Goal: Find specific page/section: Find specific page/section

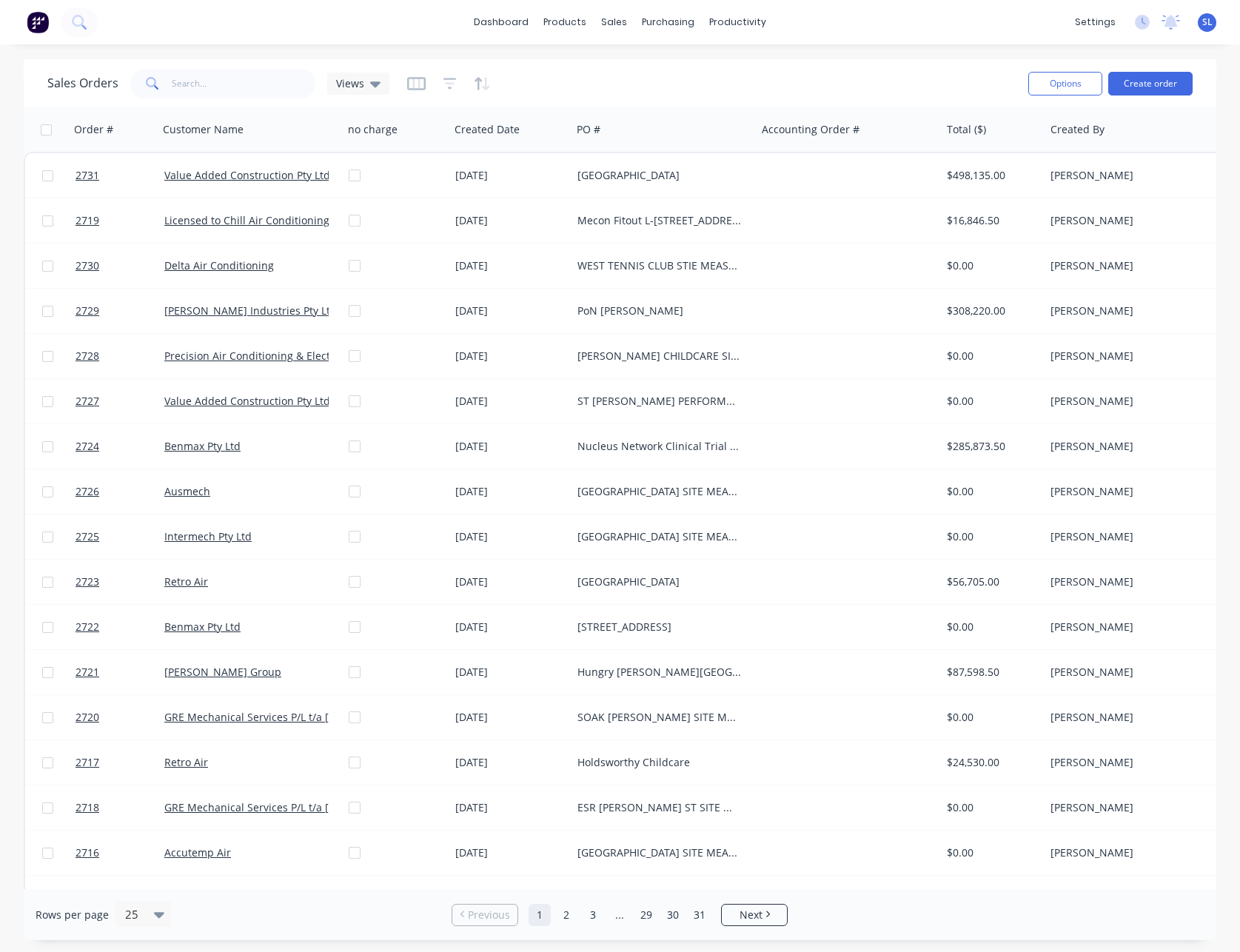
click at [352, 42] on div "dashboard products sales purchasing productivity dashboard products Product Cat…" at bounding box center [620, 22] width 1240 height 44
click at [452, 80] on icon "button" at bounding box center [450, 84] width 13 height 15
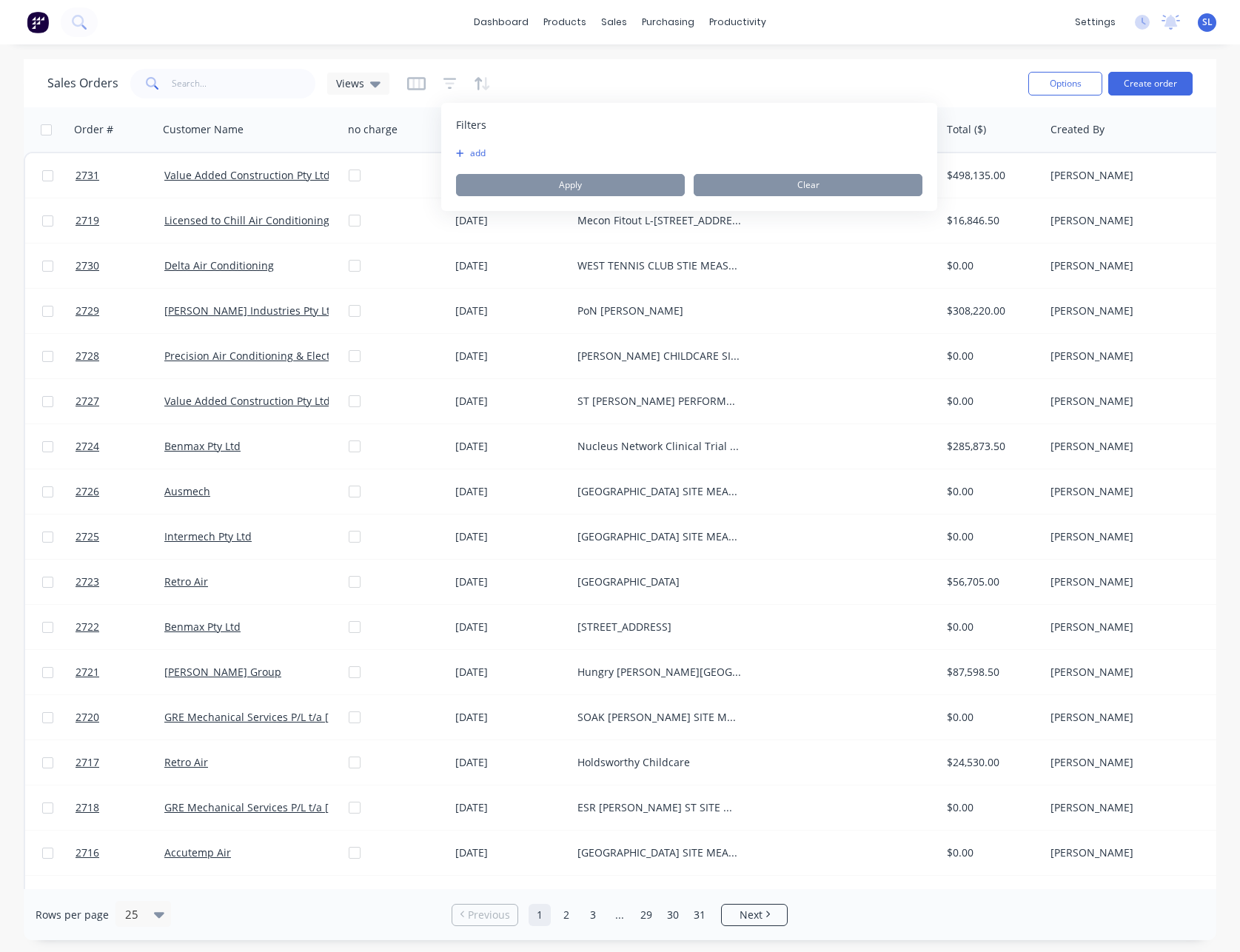
click at [453, 145] on div "Filters add Apply Clear" at bounding box center [689, 157] width 496 height 108
click at [475, 153] on button "add" at bounding box center [474, 153] width 37 height 12
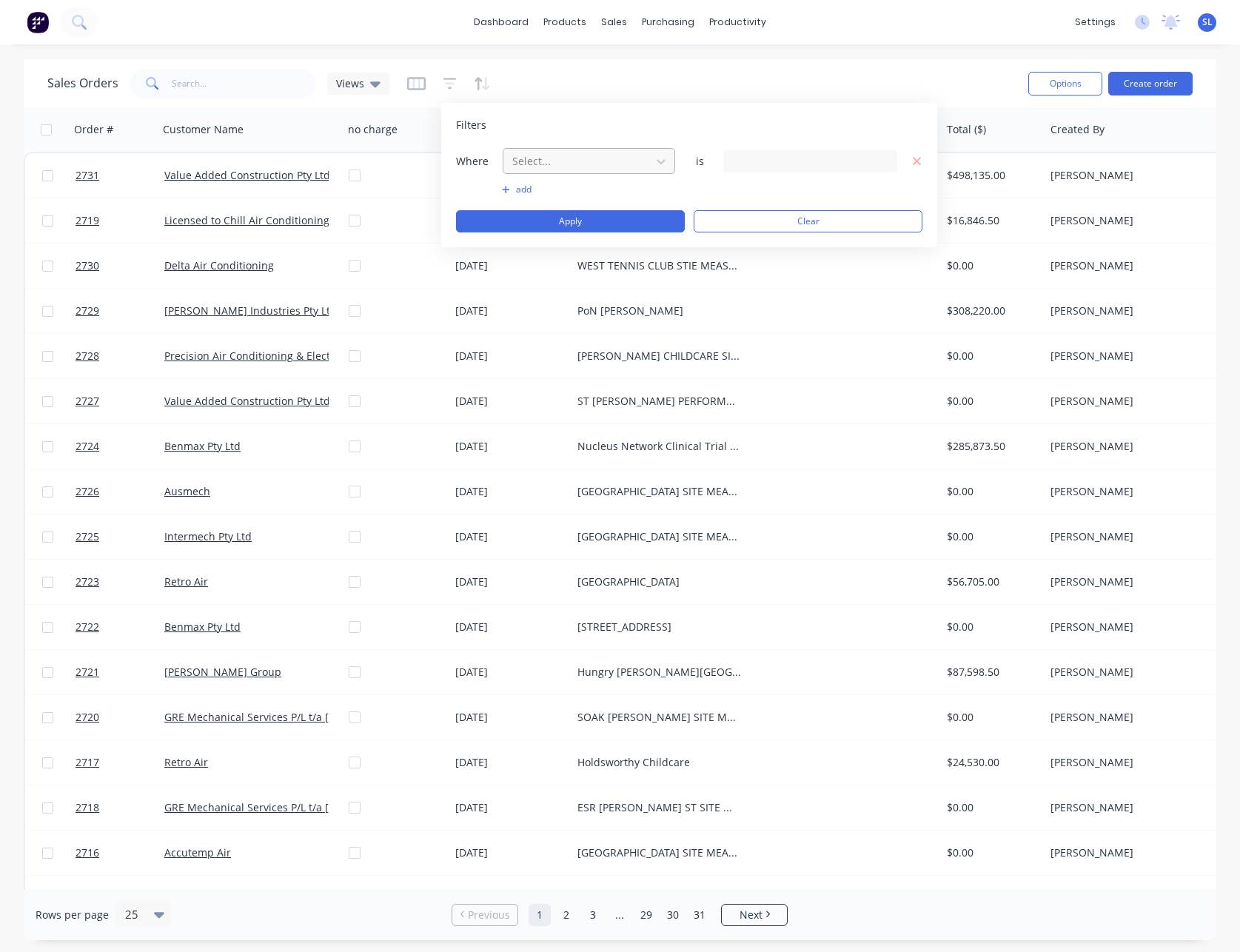
click at [546, 171] on div "Select..." at bounding box center [577, 161] width 141 height 24
type input "labe"
click at [547, 208] on div "Labels" at bounding box center [589, 196] width 173 height 28
click at [822, 155] on div "Search Labels..." at bounding box center [798, 161] width 134 height 16
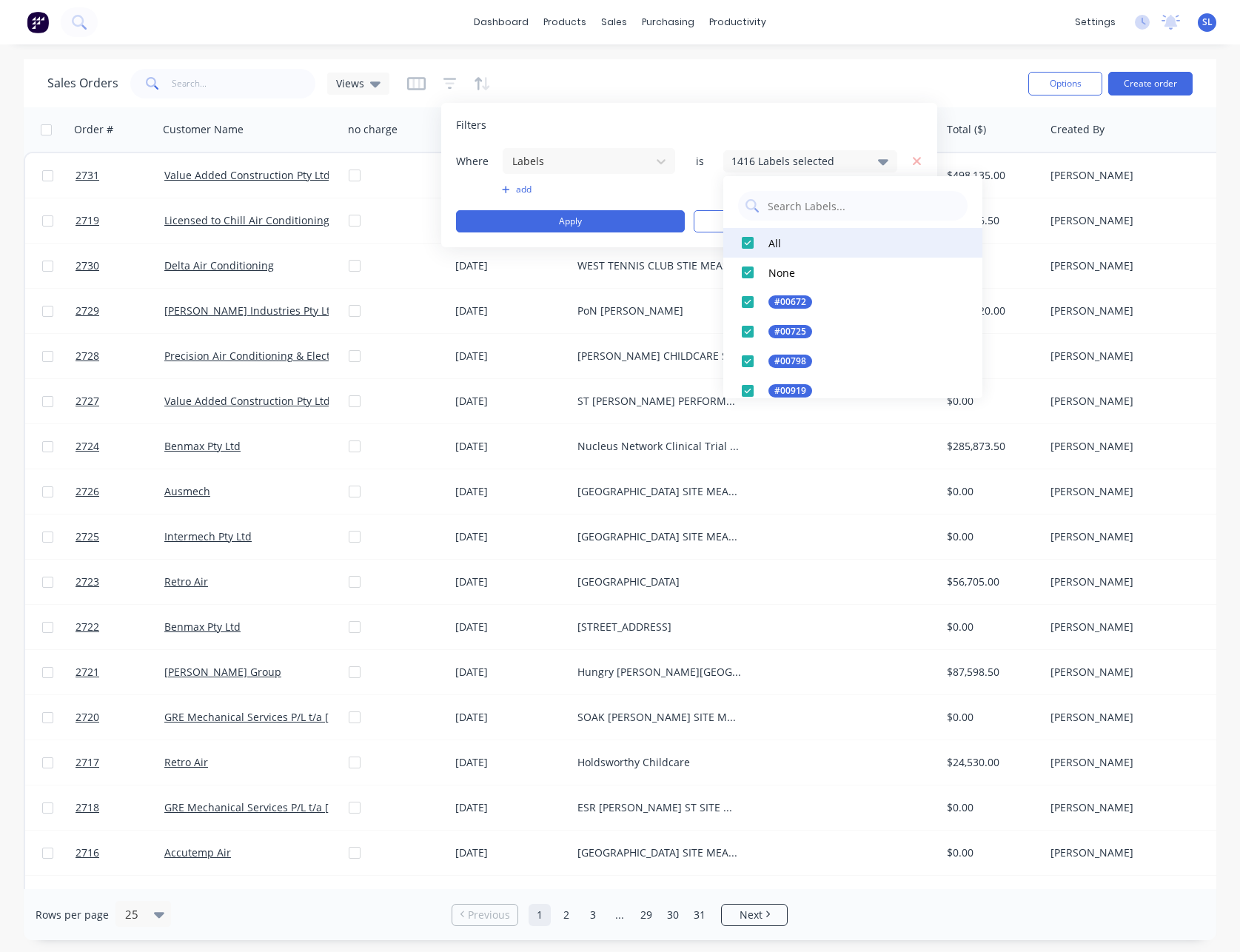
click at [775, 235] on div "All" at bounding box center [775, 243] width 13 height 16
click at [792, 209] on input "text" at bounding box center [863, 206] width 194 height 30
type input "main con"
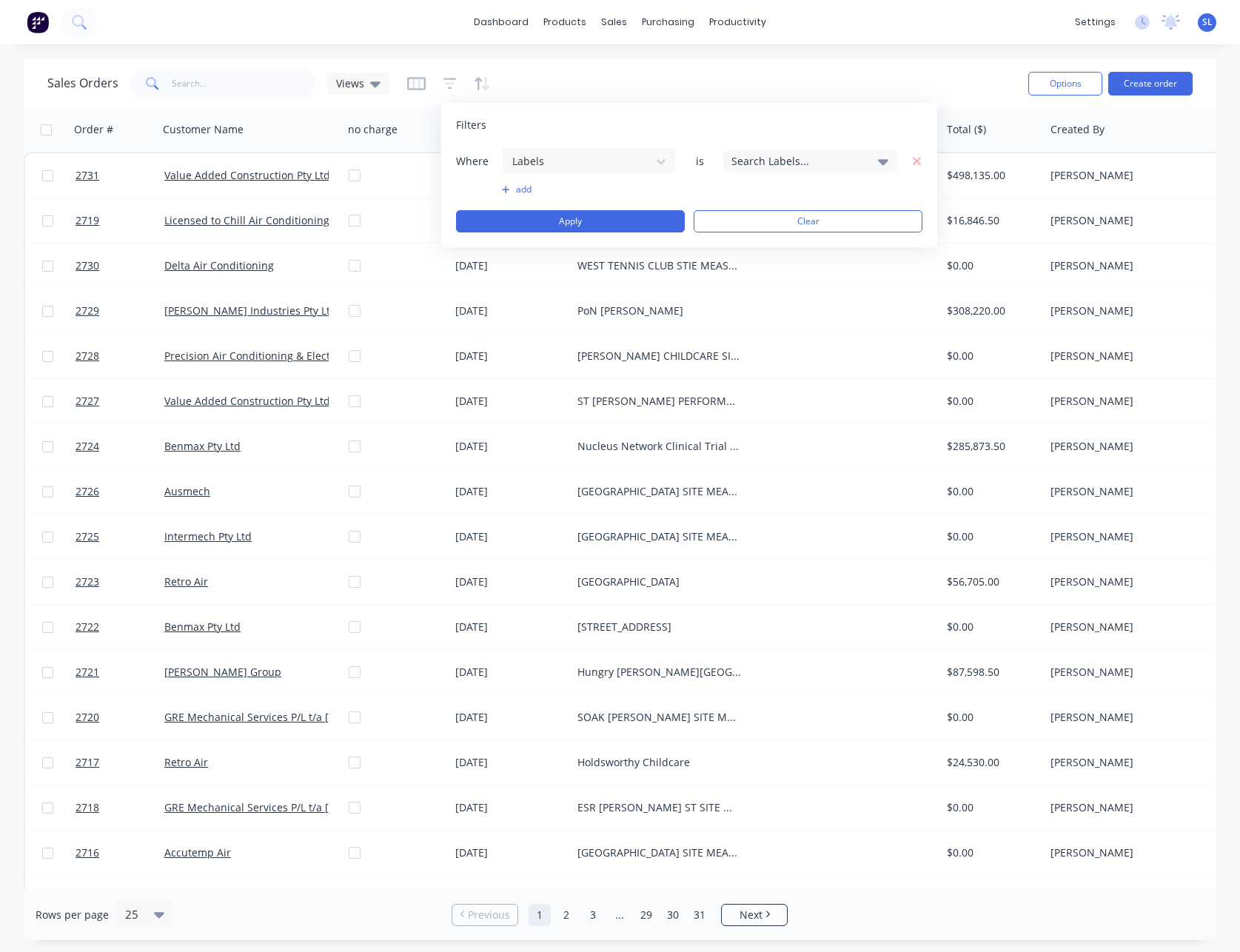
click at [744, 122] on div "Filters" at bounding box center [689, 125] width 467 height 15
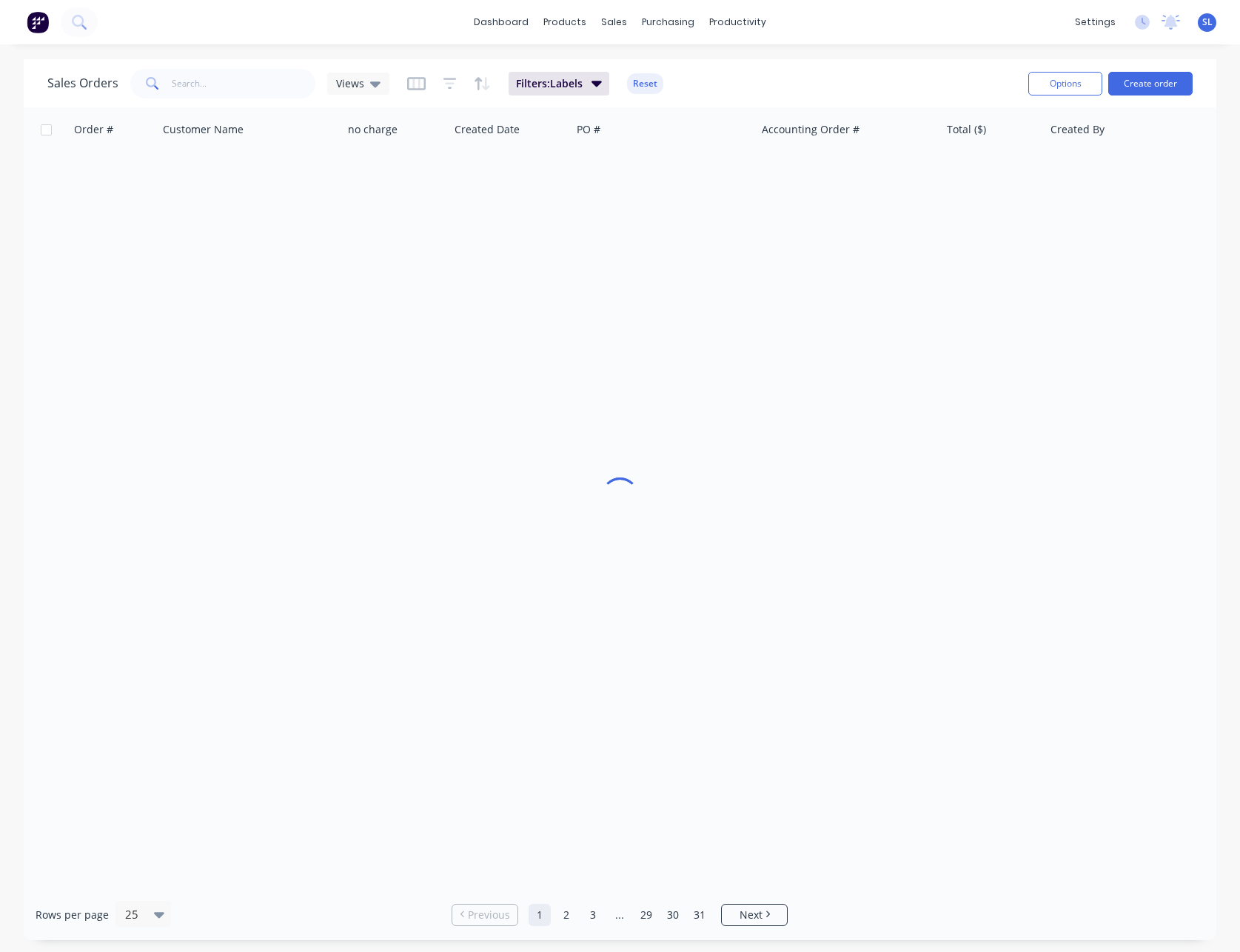
click at [785, 75] on div "Sales Orders Views Filters: Labels Reset" at bounding box center [531, 83] width 969 height 36
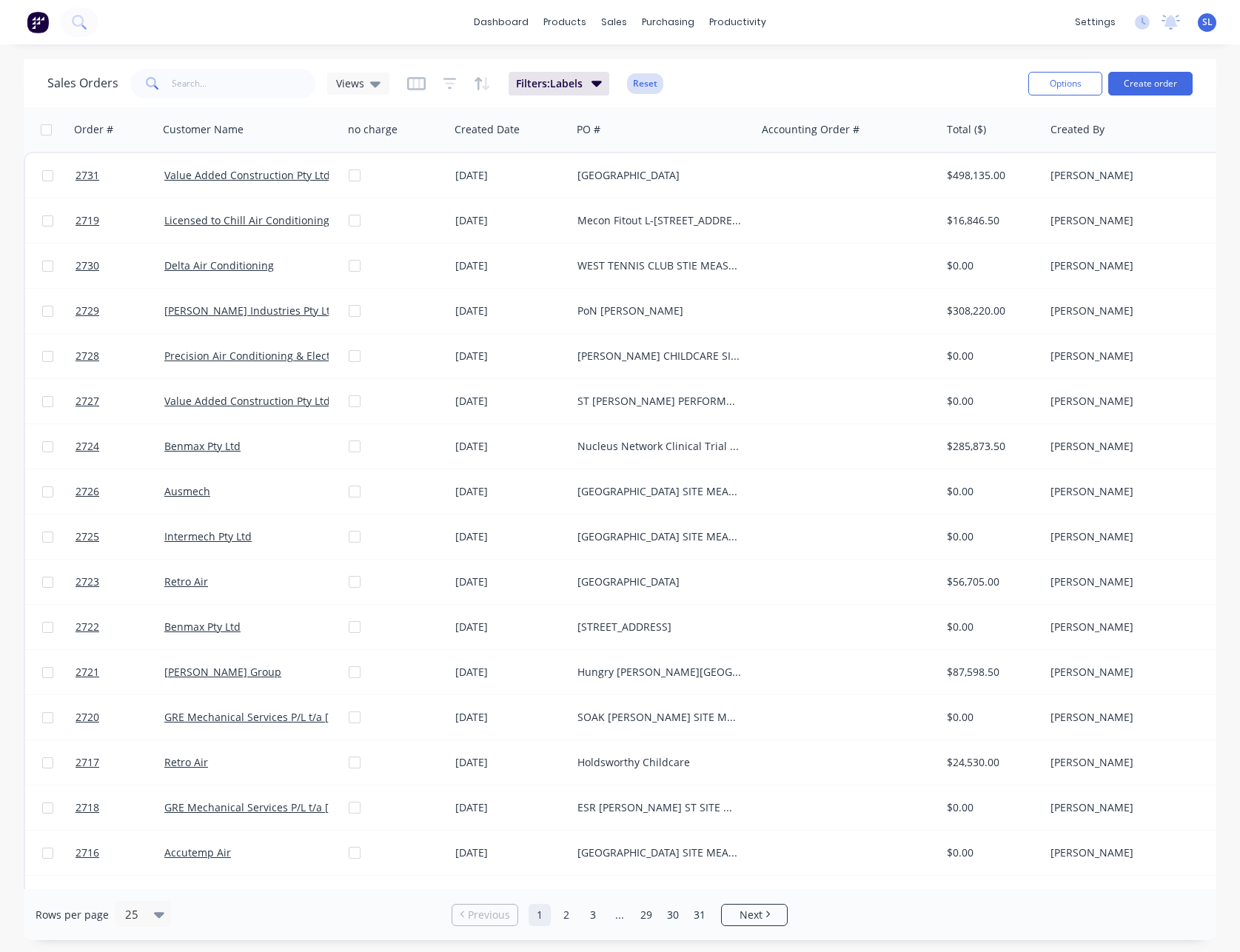
click at [638, 91] on button "Reset" at bounding box center [645, 83] width 36 height 20
click at [456, 85] on div at bounding box center [448, 84] width 84 height 24
click at [445, 82] on icon "button" at bounding box center [449, 83] width 9 height 2
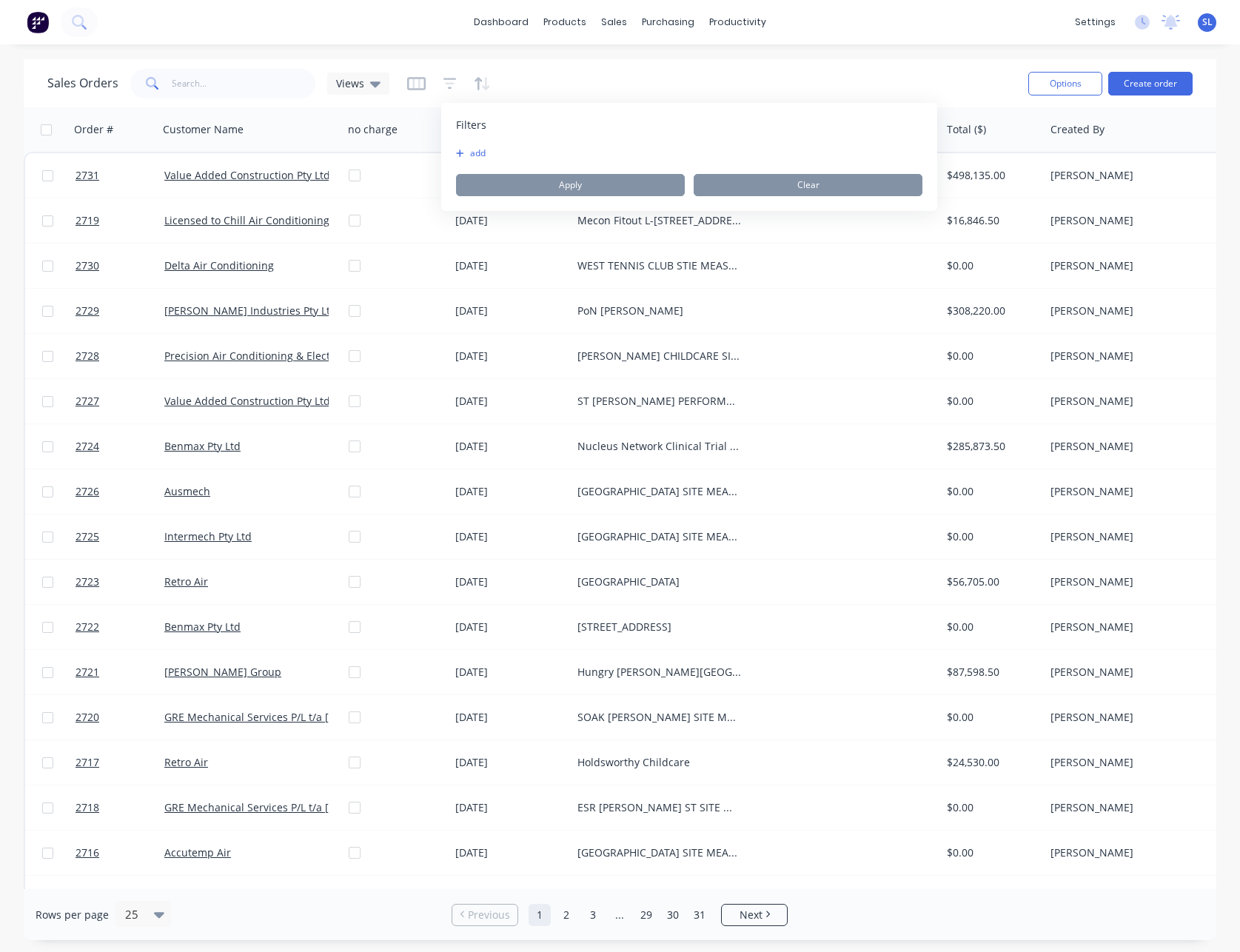
click at [467, 144] on div "Filters add Apply Clear" at bounding box center [689, 157] width 496 height 108
click at [469, 151] on button "add" at bounding box center [474, 153] width 37 height 12
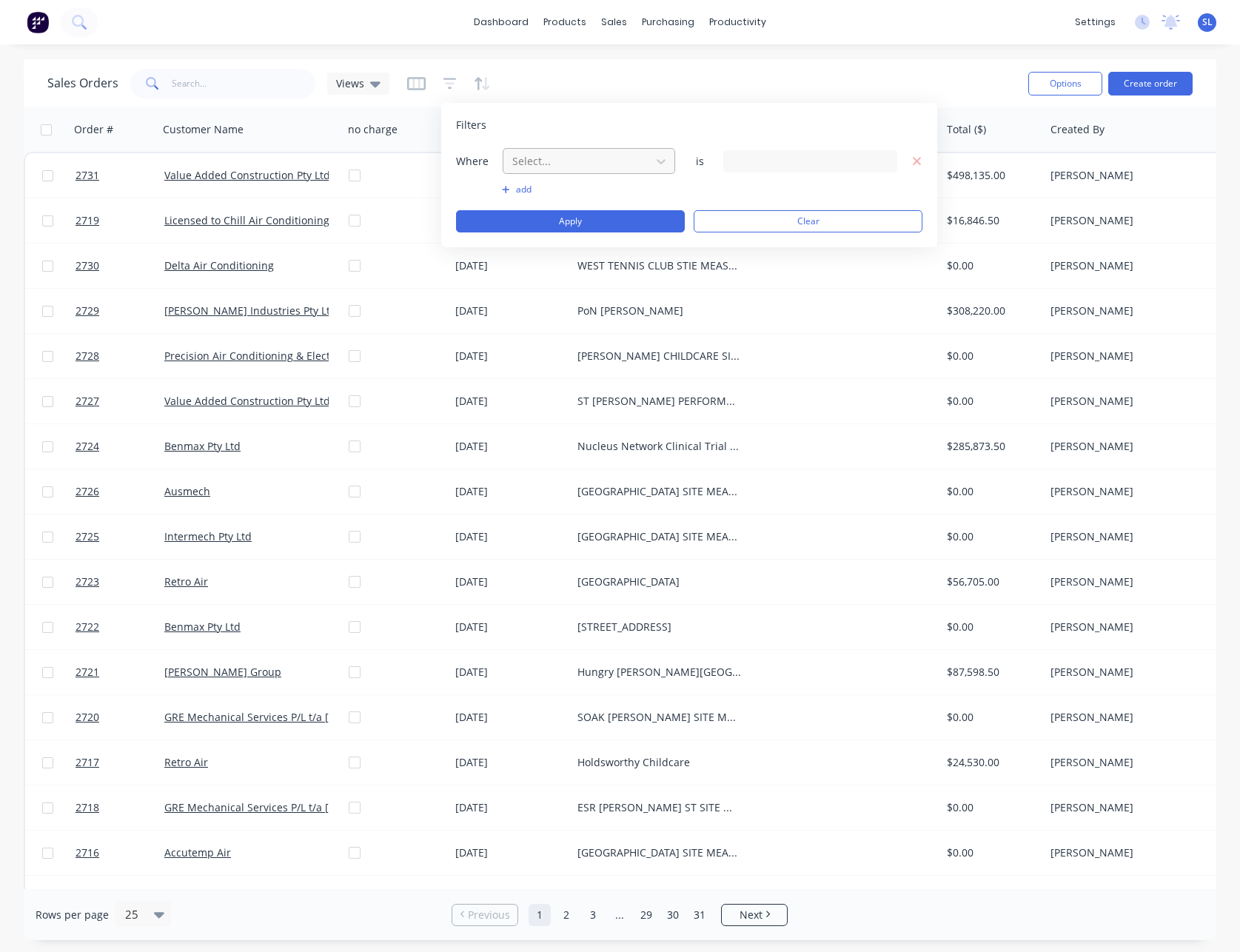
click at [596, 164] on div at bounding box center [578, 161] width 133 height 18
type input "labe"
click at [563, 195] on div "Labels" at bounding box center [589, 196] width 173 height 28
click at [781, 161] on div "1416 Labels selected" at bounding box center [798, 161] width 134 height 16
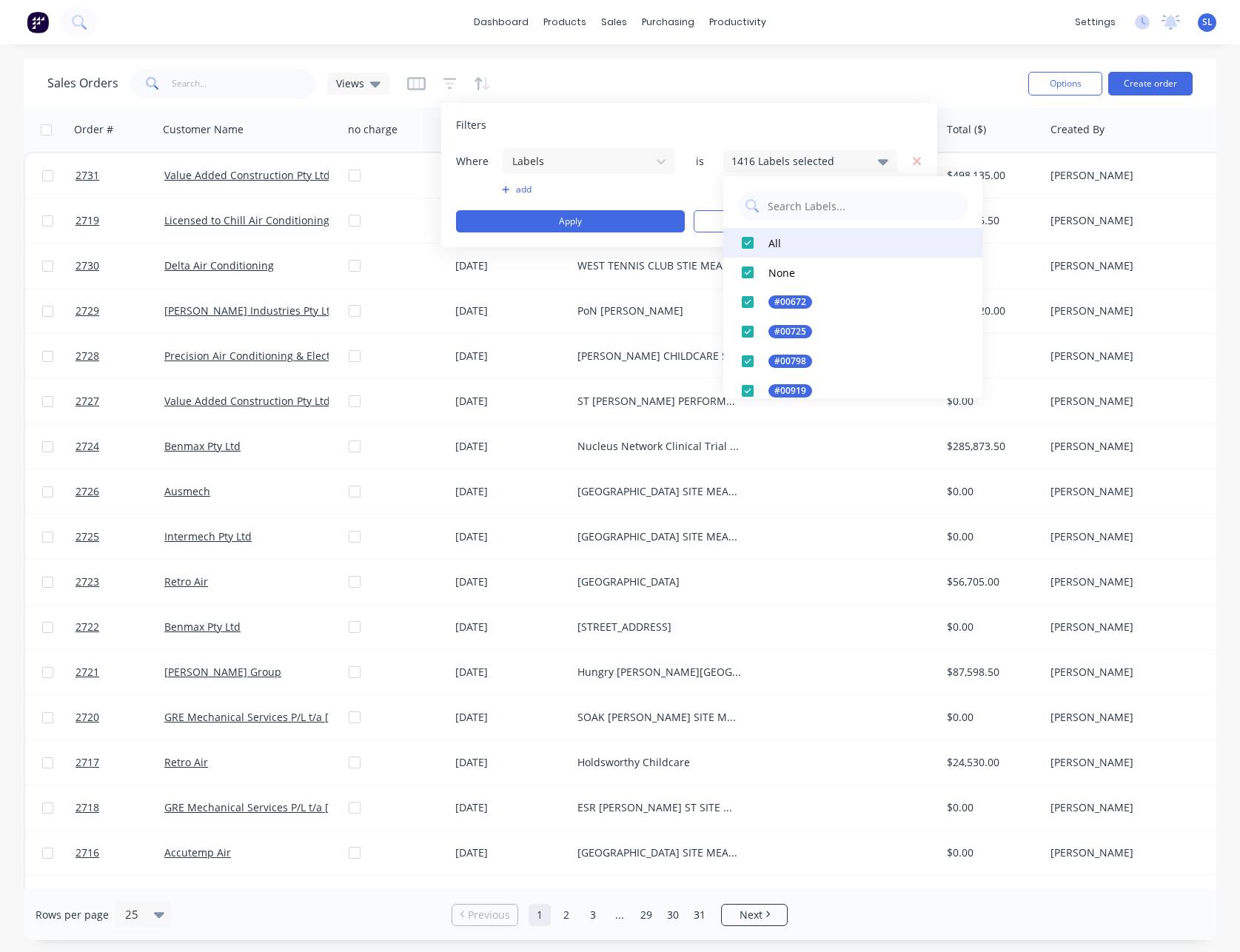
click at [758, 244] on div at bounding box center [747, 243] width 30 height 30
click at [766, 240] on button "All" at bounding box center [852, 243] width 259 height 30
click at [808, 201] on input "text" at bounding box center [863, 206] width 194 height 30
type input "main"
click at [746, 240] on div at bounding box center [747, 243] width 30 height 30
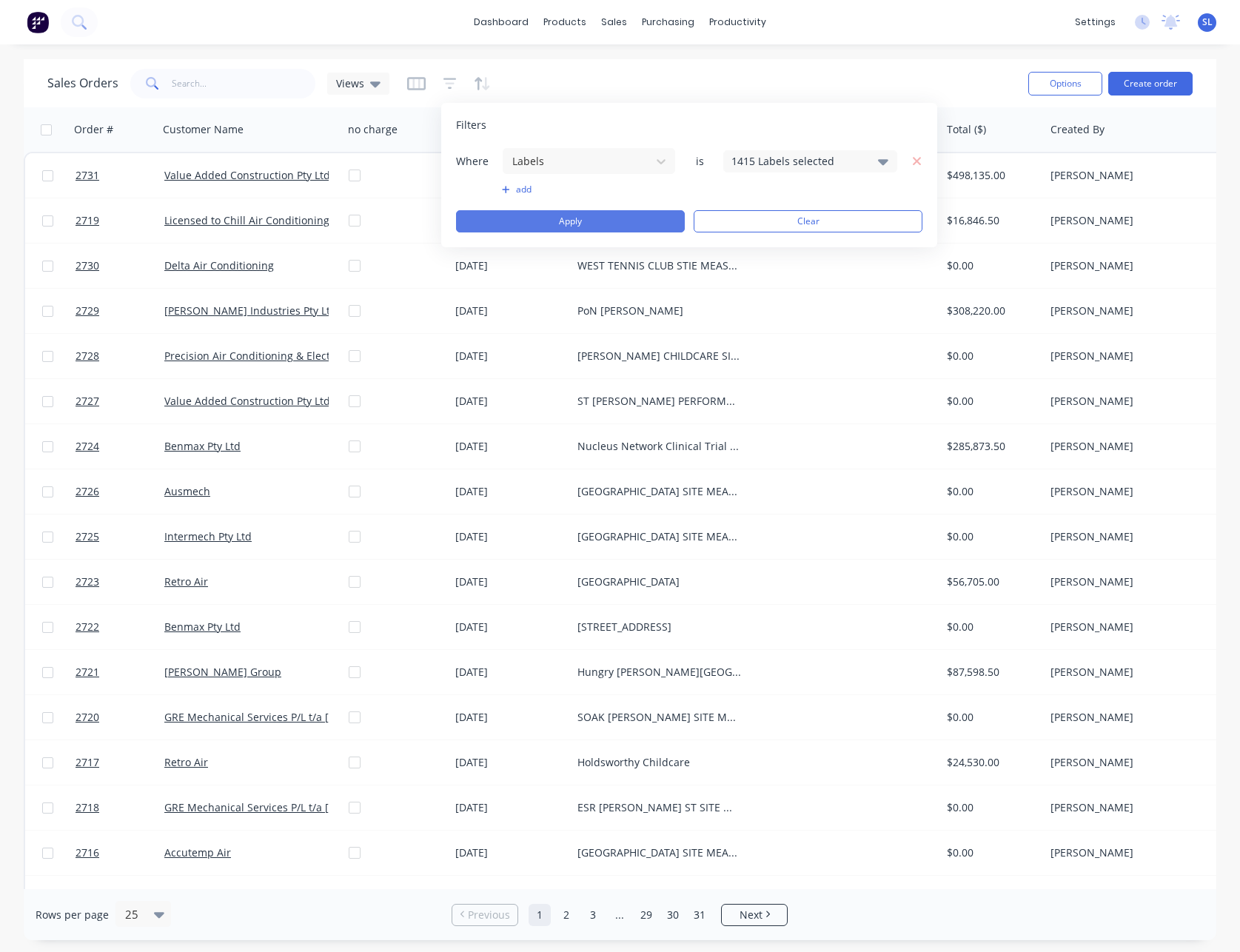
click at [596, 220] on button "Apply" at bounding box center [570, 221] width 229 height 22
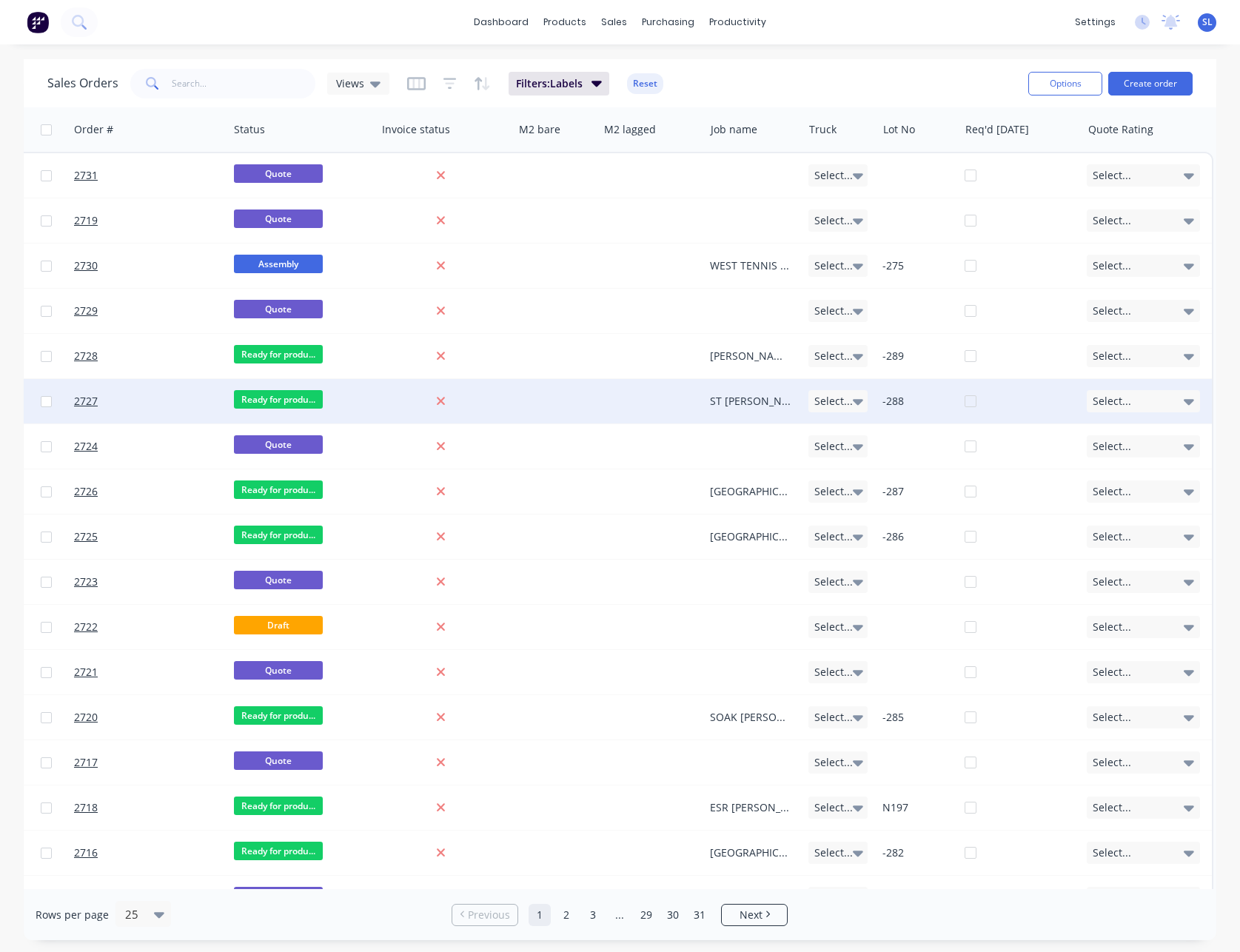
scroll to position [399, 1009]
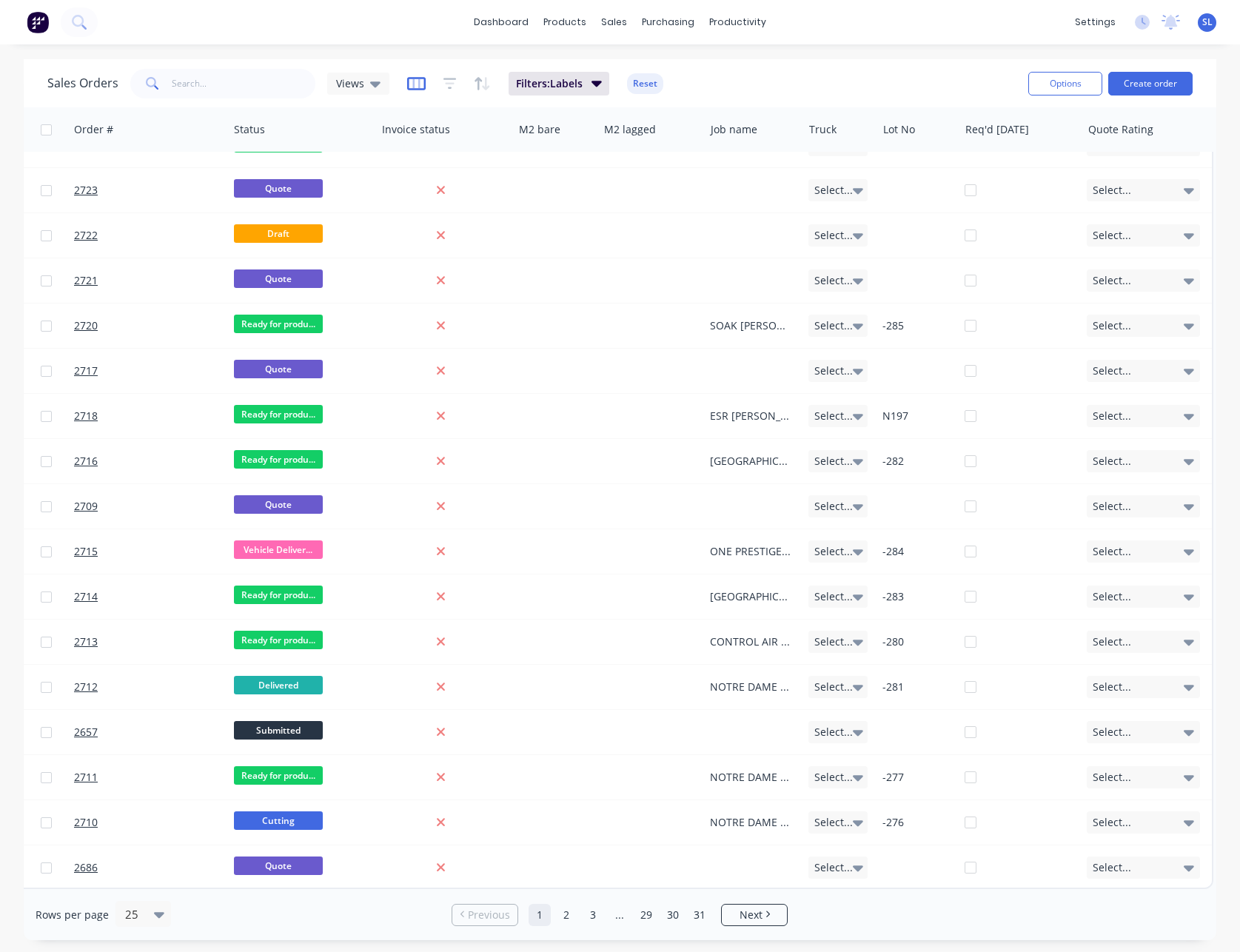
click at [412, 82] on icon "button" at bounding box center [416, 84] width 18 height 15
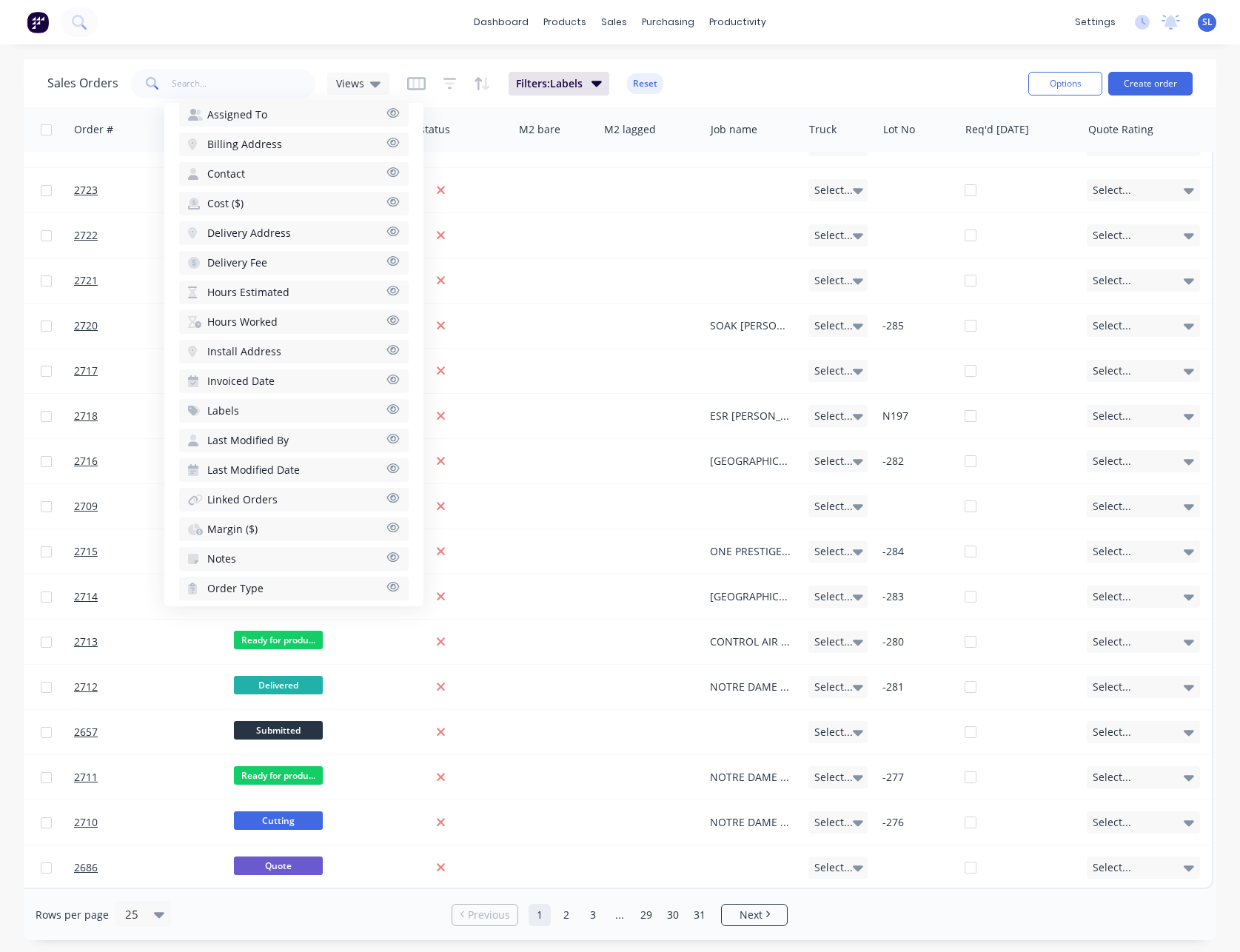
scroll to position [759, 0]
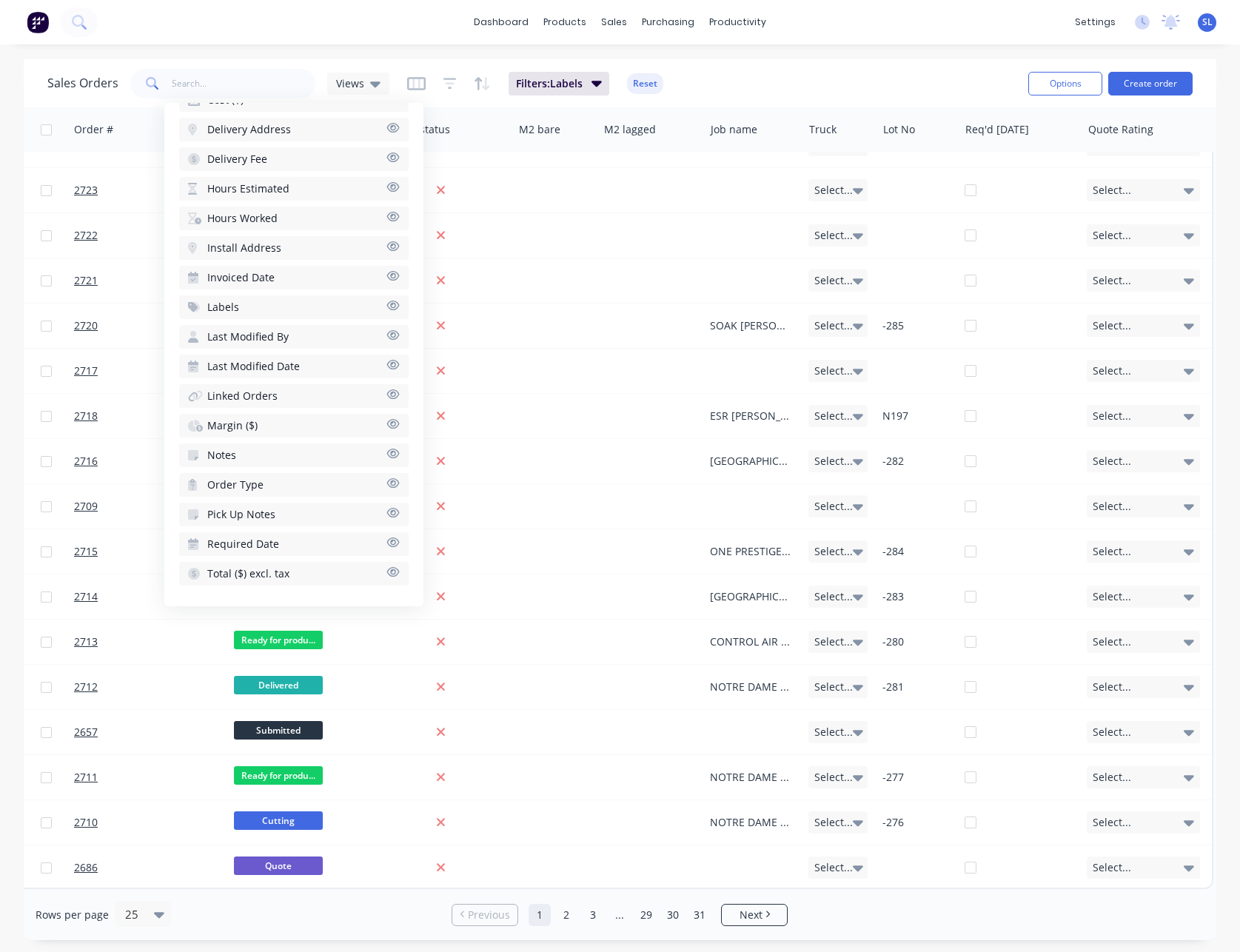
click at [225, 305] on span "Labels" at bounding box center [223, 307] width 32 height 15
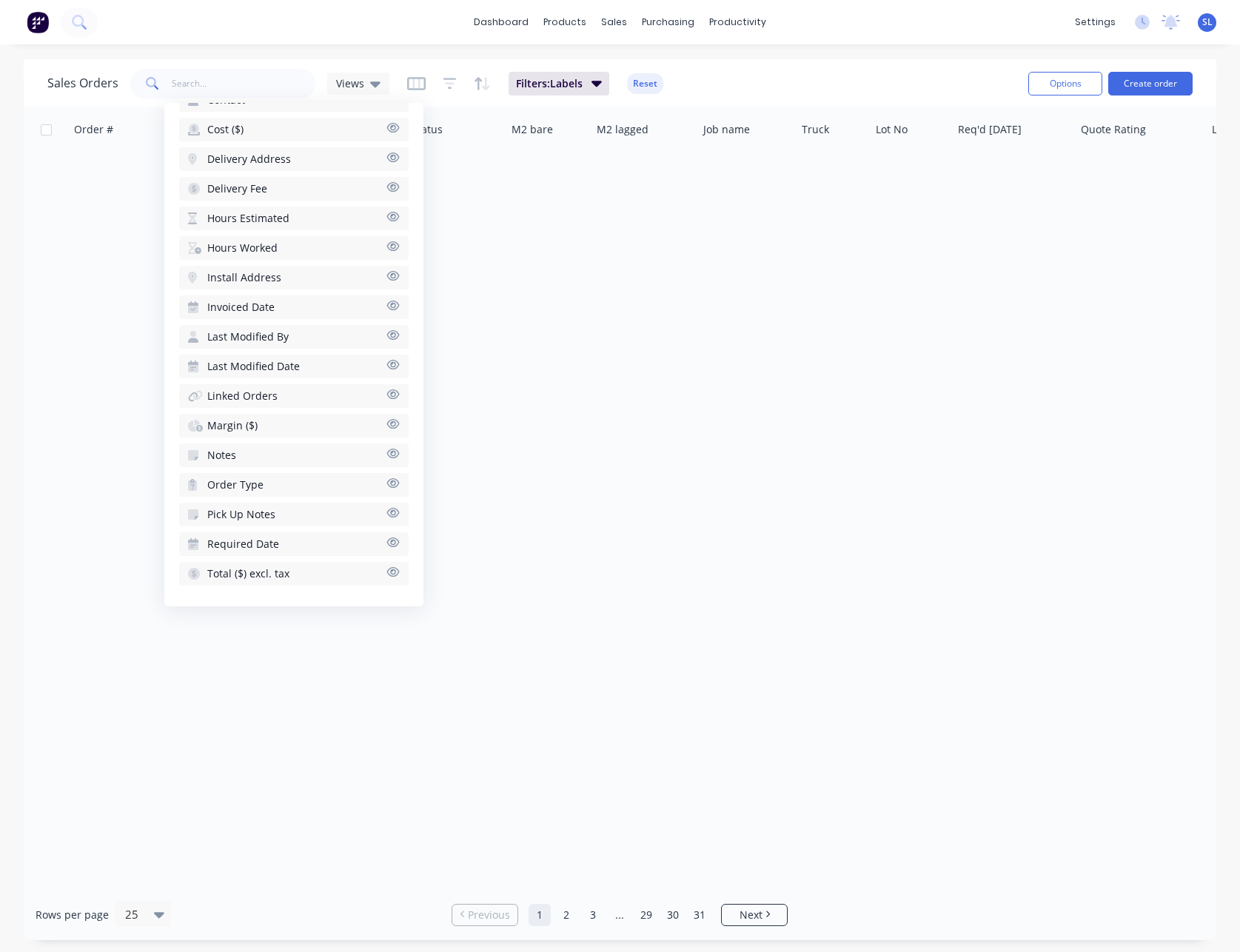
scroll to position [7, 1009]
click at [793, 62] on div "Sales Orders Views Filters: Labels Reset Options Create order" at bounding box center [620, 83] width 1193 height 48
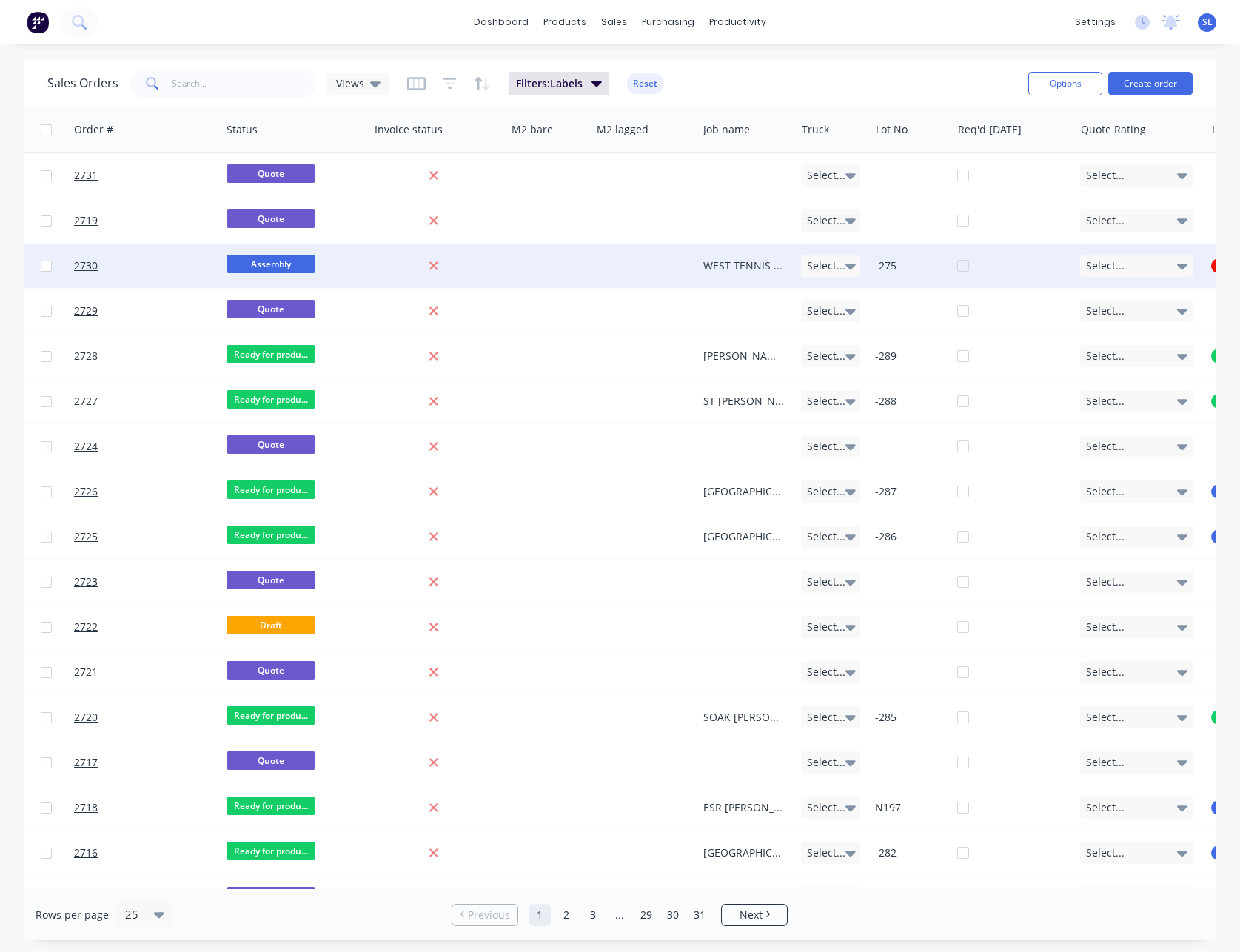
scroll to position [0, 1306]
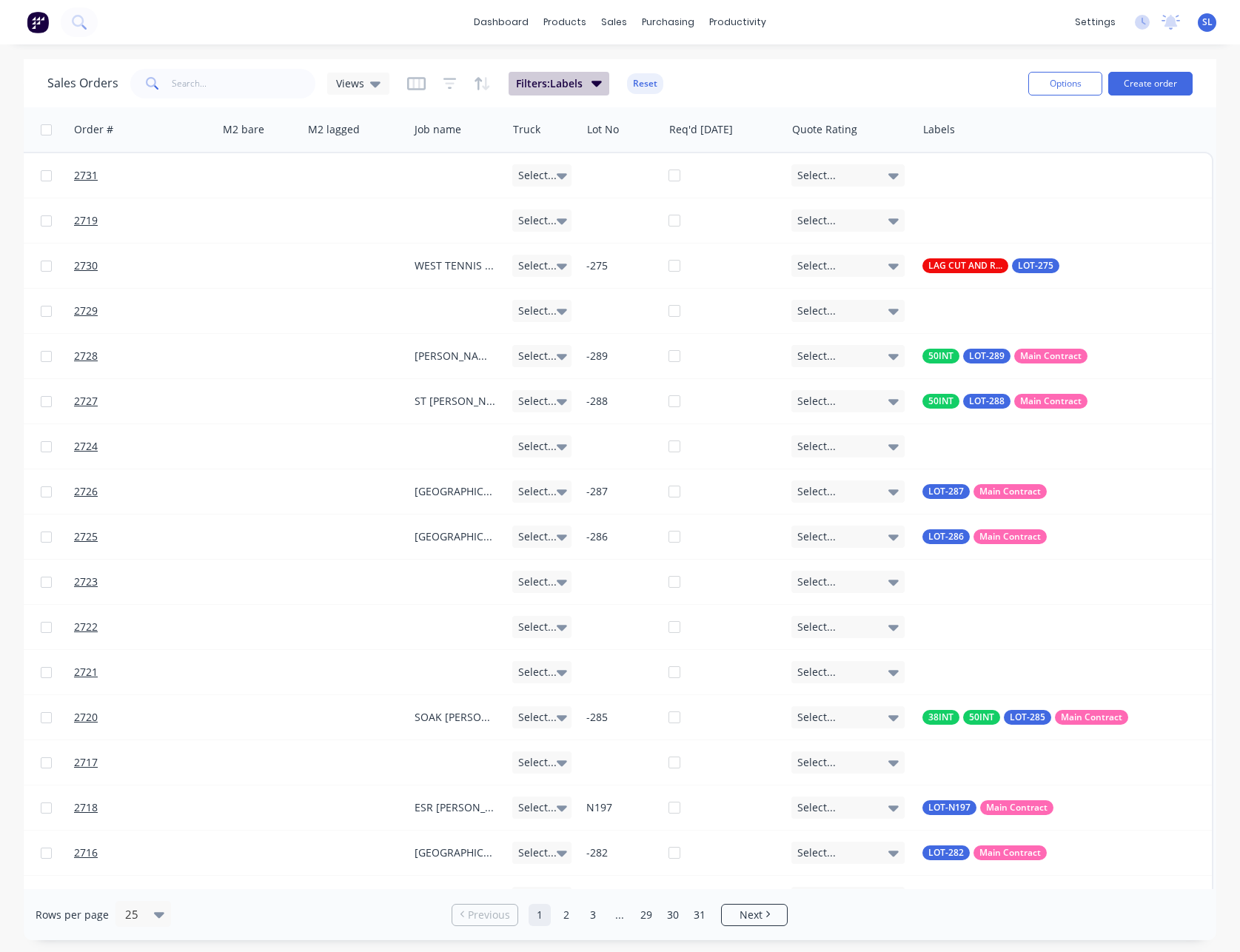
click at [571, 89] on span "Filters: Labels" at bounding box center [549, 84] width 66 height 15
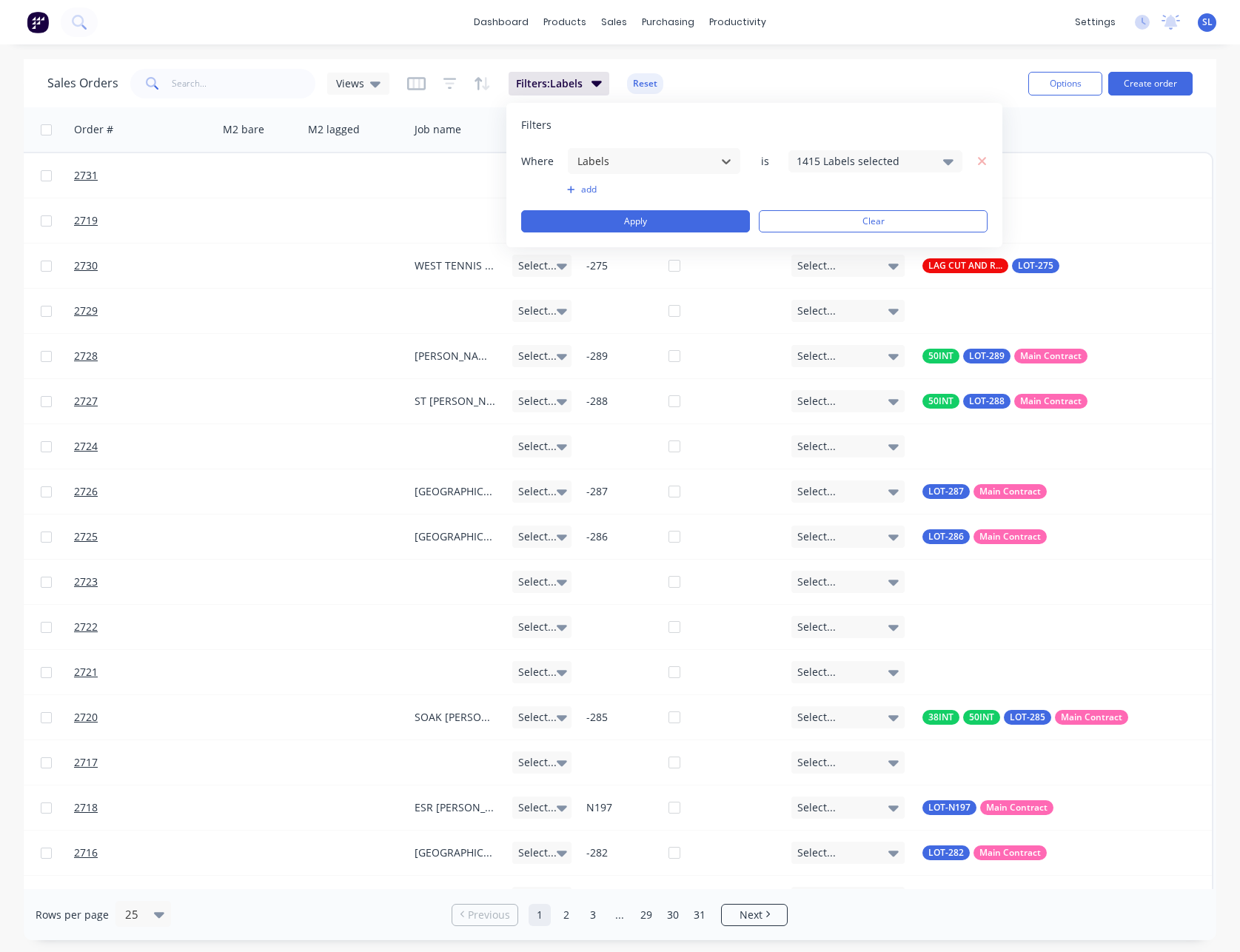
click at [836, 162] on div "1415 Labels selected" at bounding box center [863, 161] width 134 height 16
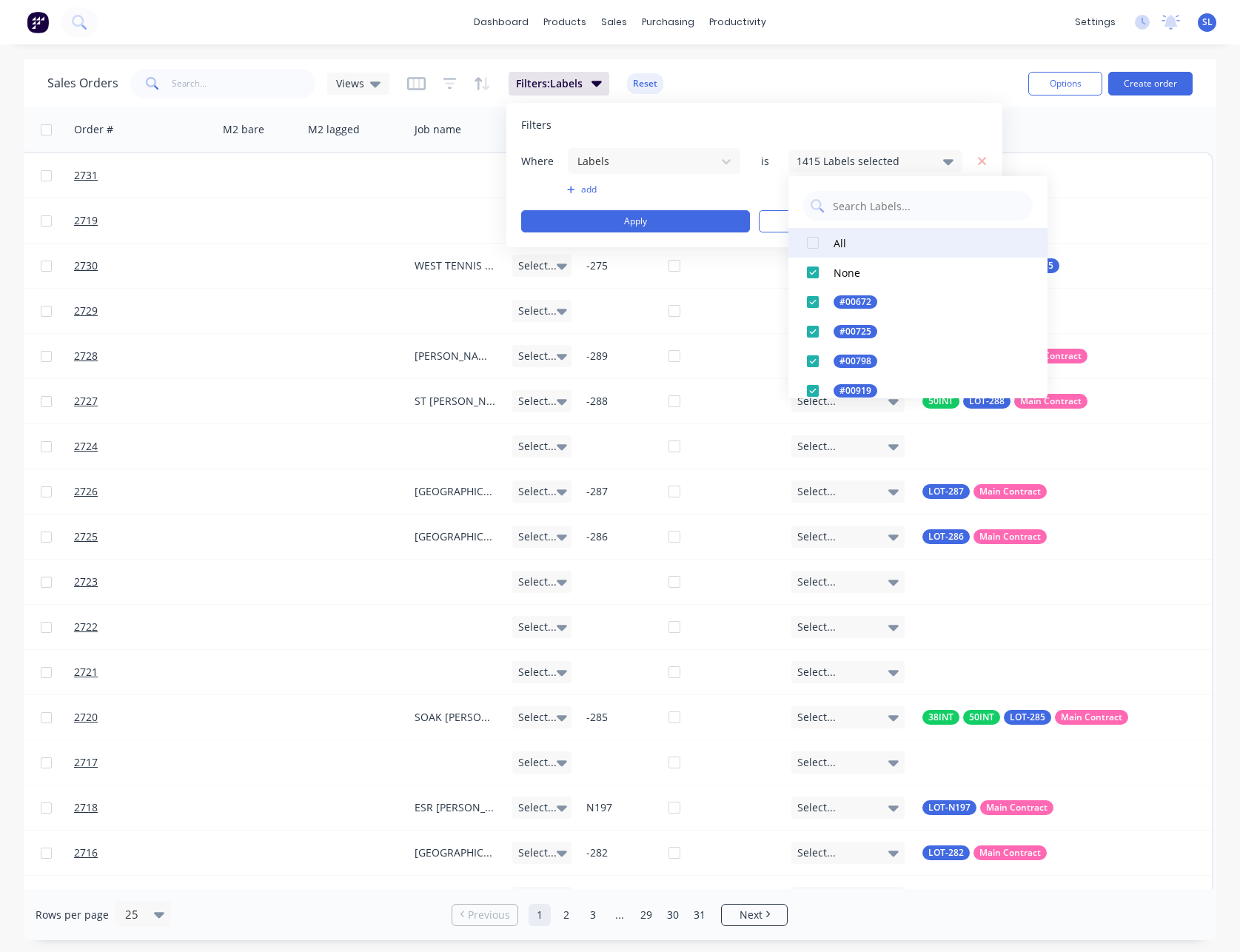
click at [817, 246] on div at bounding box center [813, 243] width 30 height 30
click at [815, 243] on div at bounding box center [813, 243] width 30 height 30
click at [845, 204] on input "text" at bounding box center [928, 206] width 194 height 30
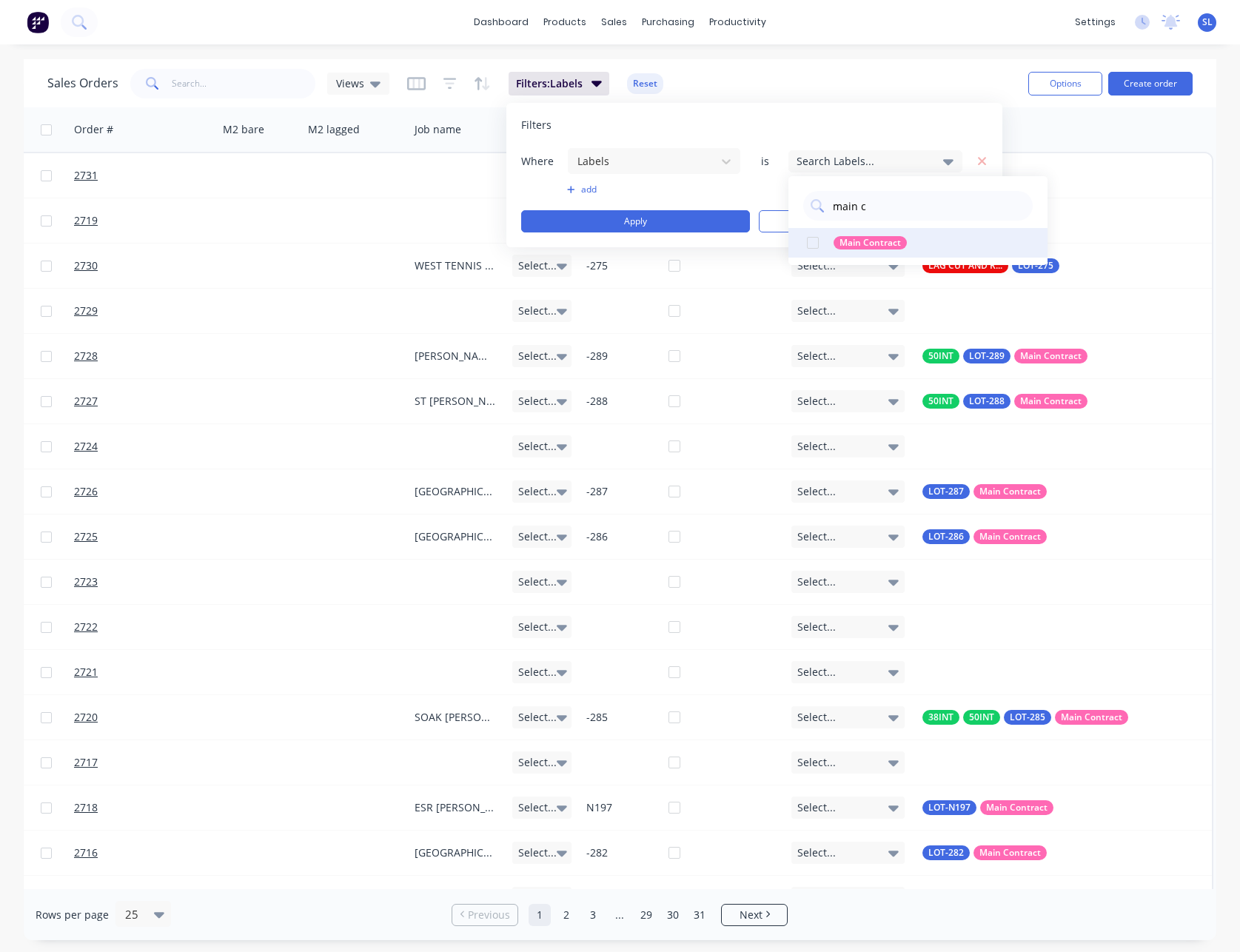
type input "main c"
click at [814, 242] on div at bounding box center [813, 243] width 30 height 30
click at [818, 120] on div "Filters" at bounding box center [755, 125] width 467 height 15
click at [839, 160] on div "1 Labels selected" at bounding box center [863, 161] width 134 height 16
click at [815, 240] on div at bounding box center [813, 243] width 30 height 30
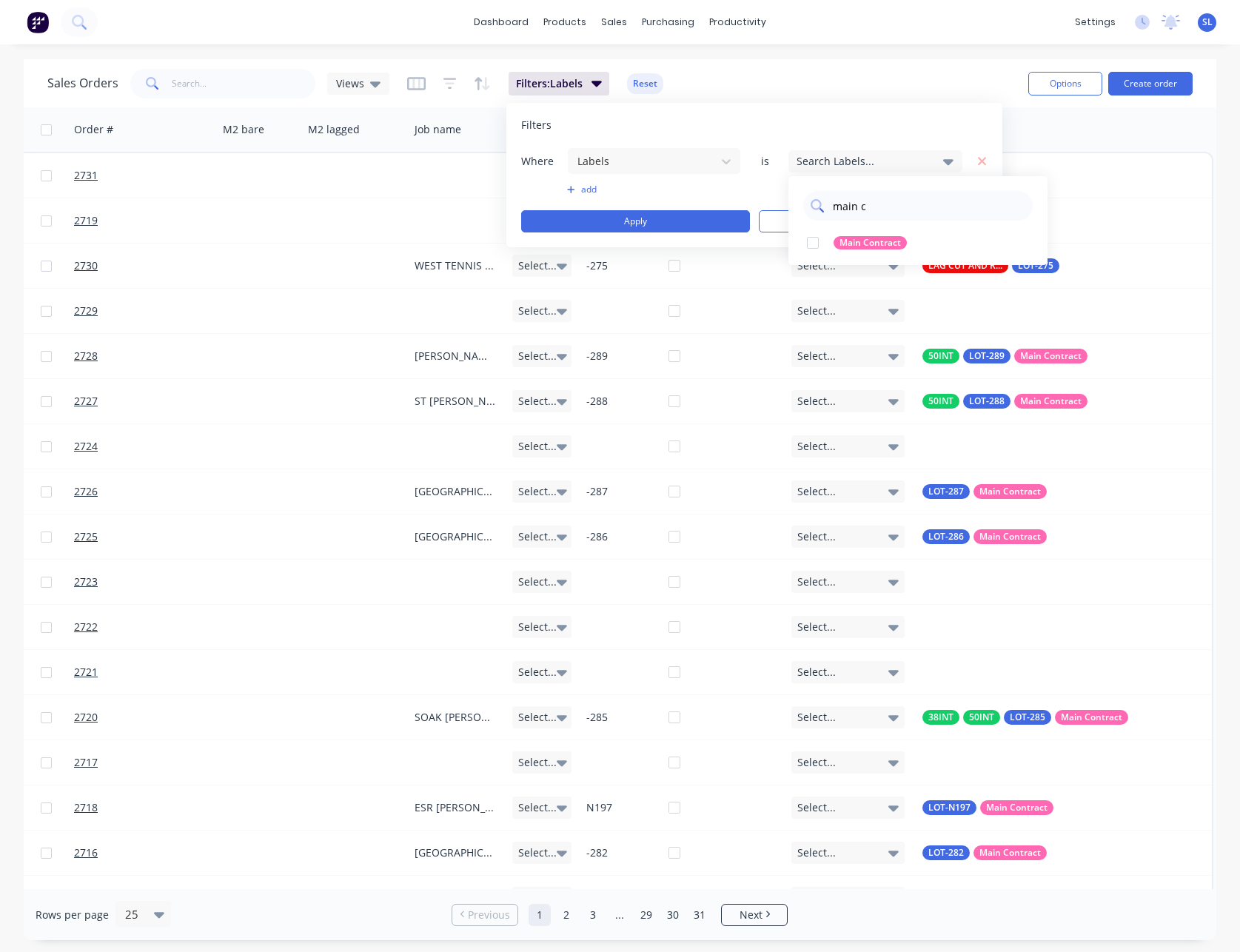
click at [866, 215] on input "main c" at bounding box center [928, 206] width 194 height 30
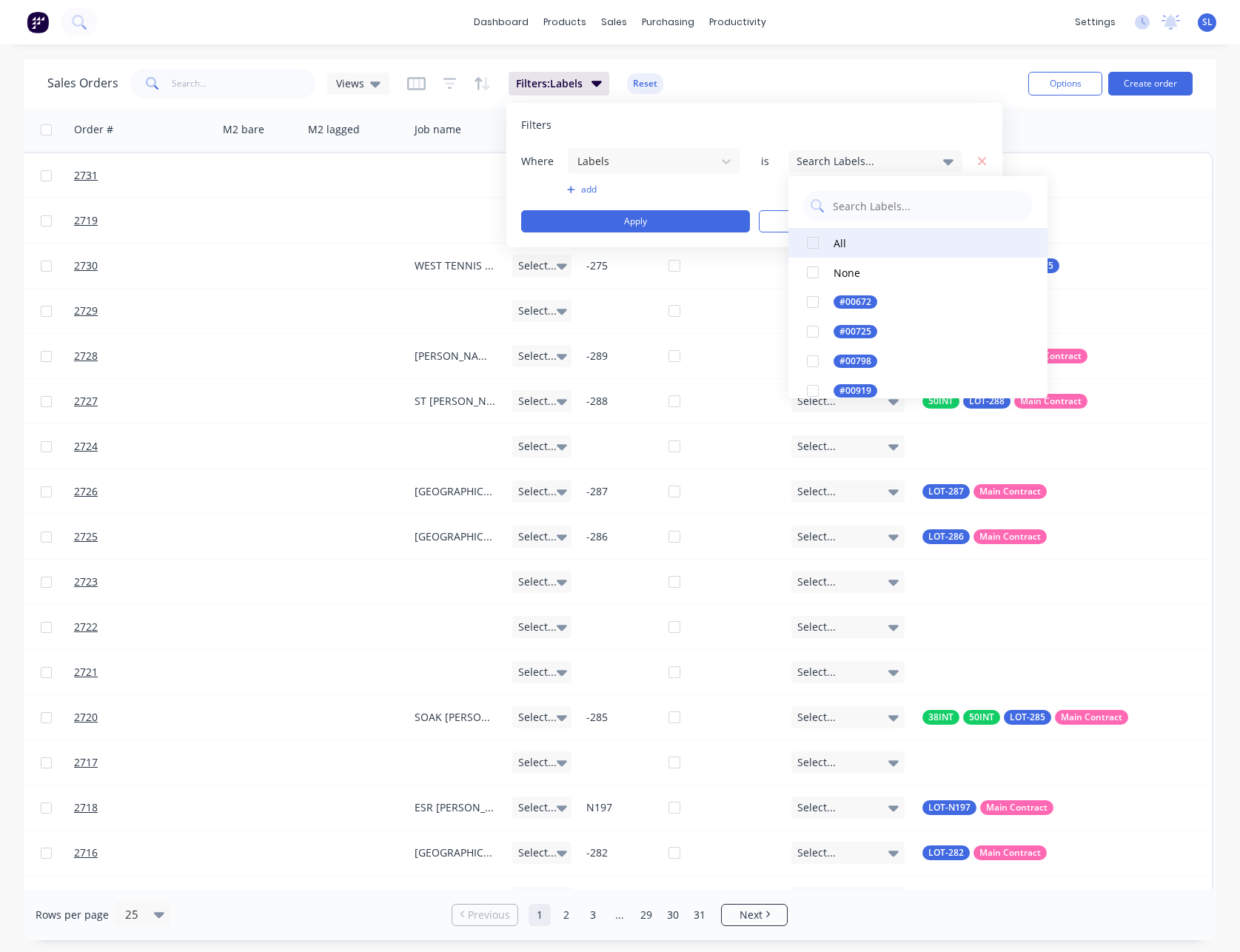
click at [852, 234] on button "All" at bounding box center [918, 243] width 259 height 30
click at [882, 208] on input "text" at bounding box center [928, 206] width 194 height 30
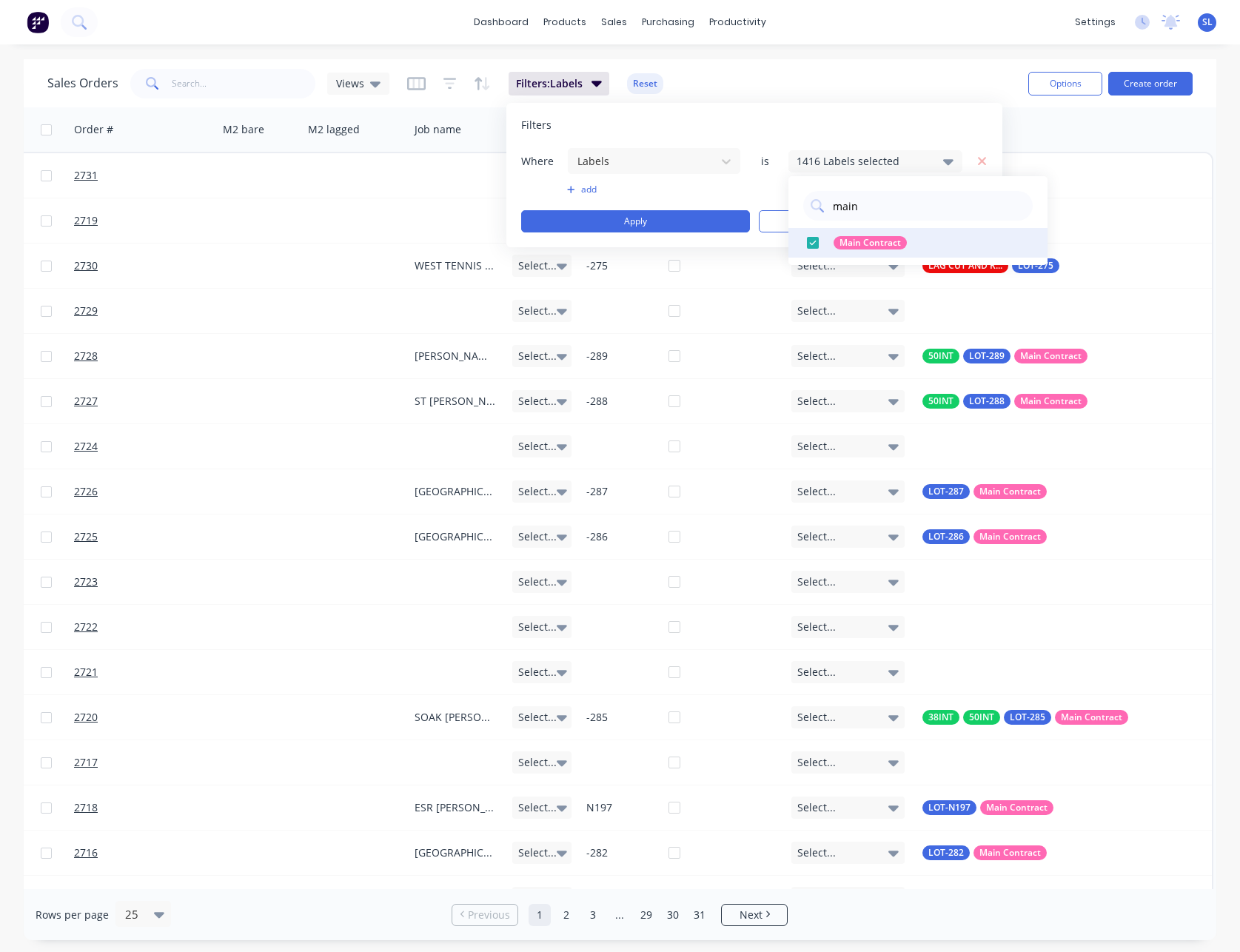
type input "main"
click at [845, 245] on div "Main Contract" at bounding box center [870, 243] width 73 height 13
click at [884, 200] on input "main" at bounding box center [928, 206] width 194 height 30
click at [833, 125] on div "Filters" at bounding box center [755, 125] width 467 height 15
click at [688, 220] on button "Apply" at bounding box center [636, 221] width 229 height 22
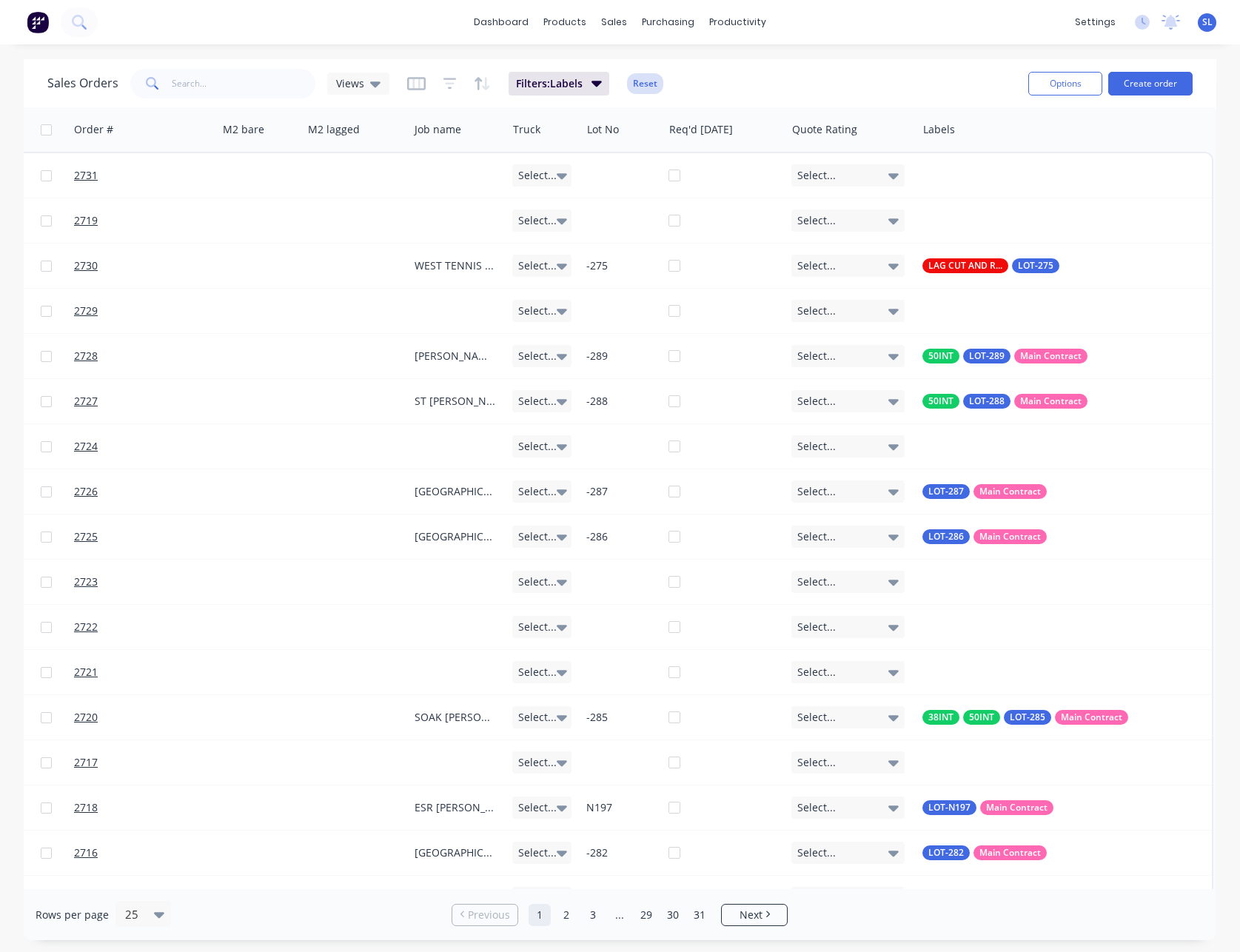
click at [643, 88] on button "Reset" at bounding box center [645, 83] width 36 height 20
click at [447, 77] on icon "button" at bounding box center [450, 83] width 13 height 11
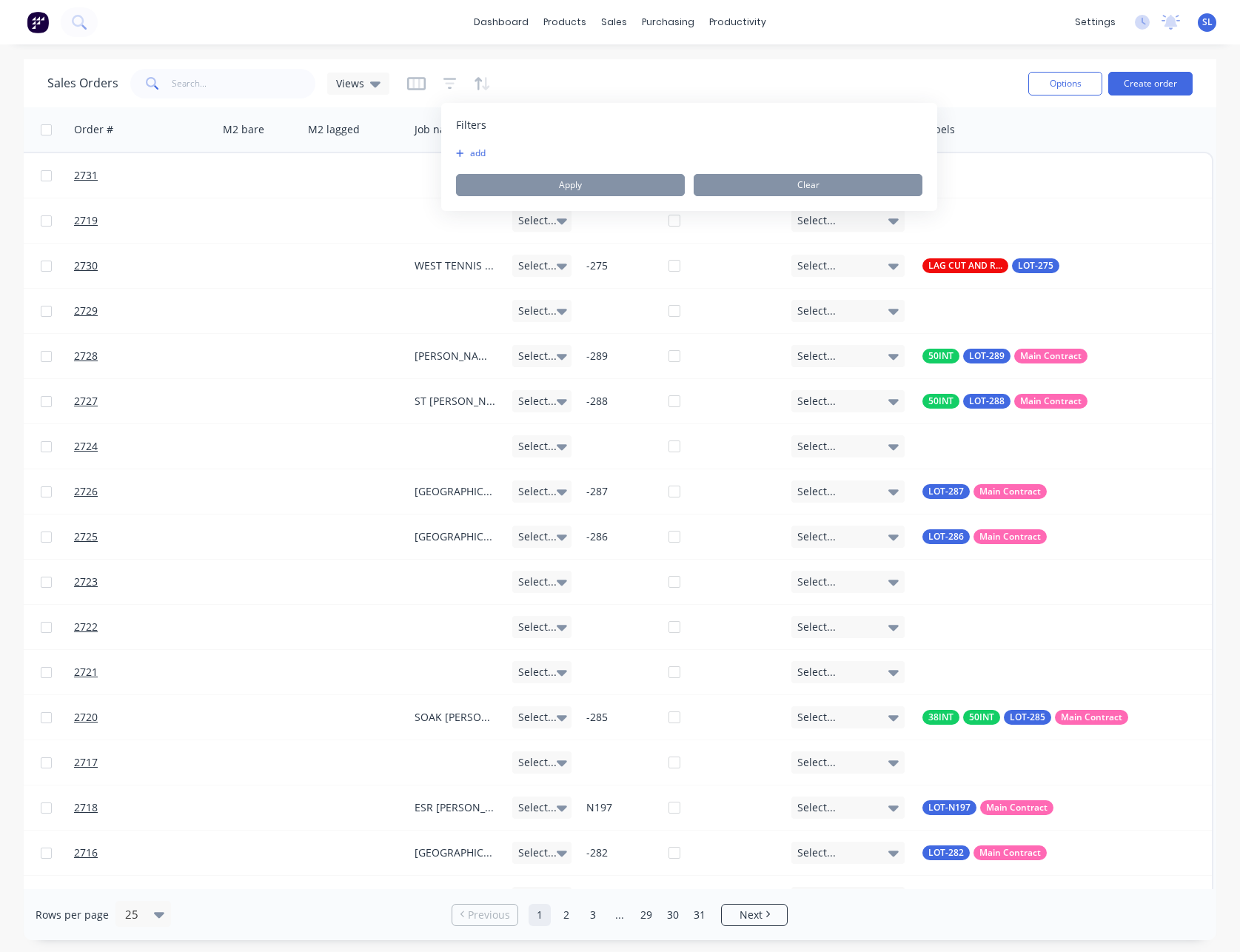
click at [473, 158] on button "add" at bounding box center [474, 153] width 37 height 12
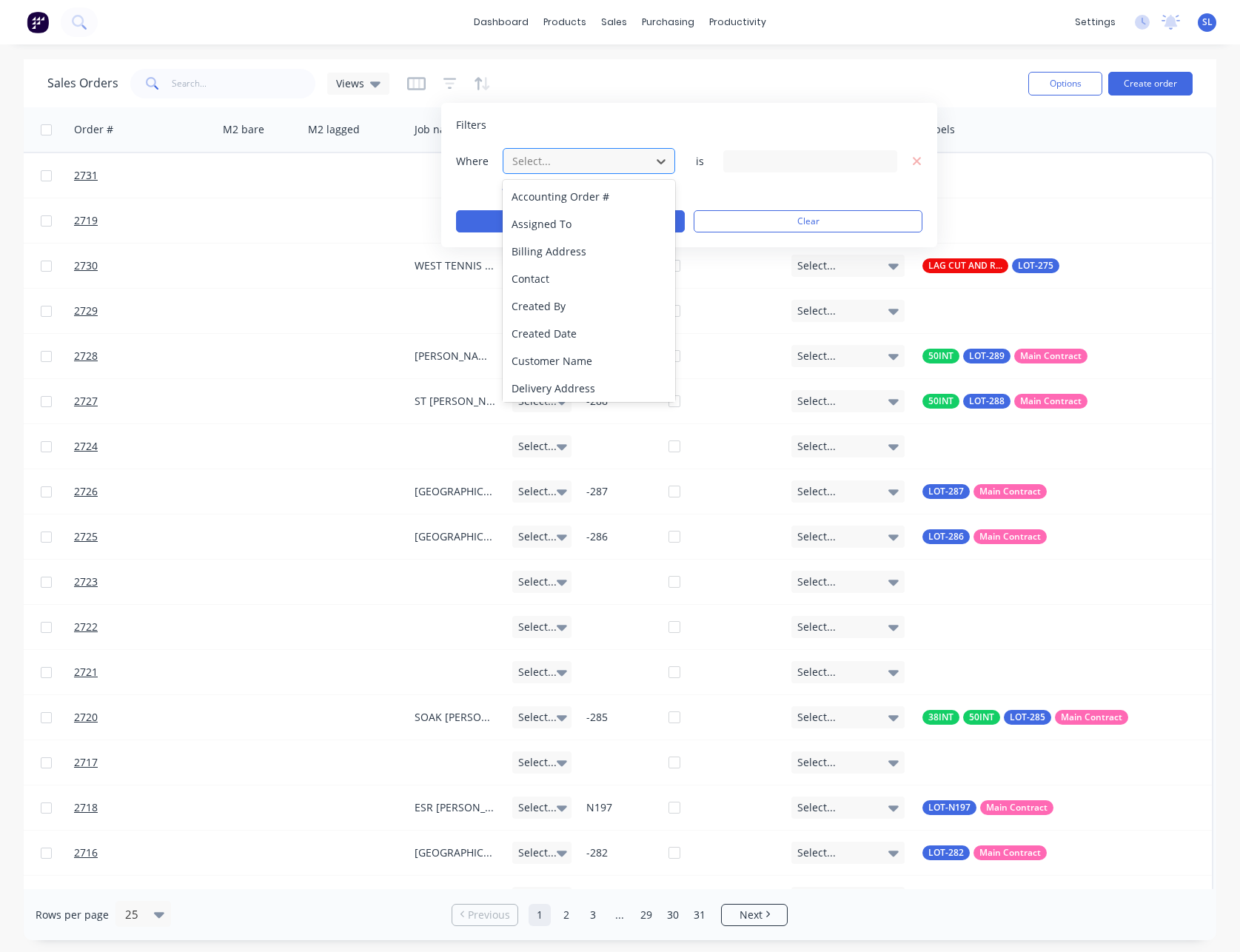
click at [584, 162] on div at bounding box center [578, 161] width 133 height 18
type input "lab"
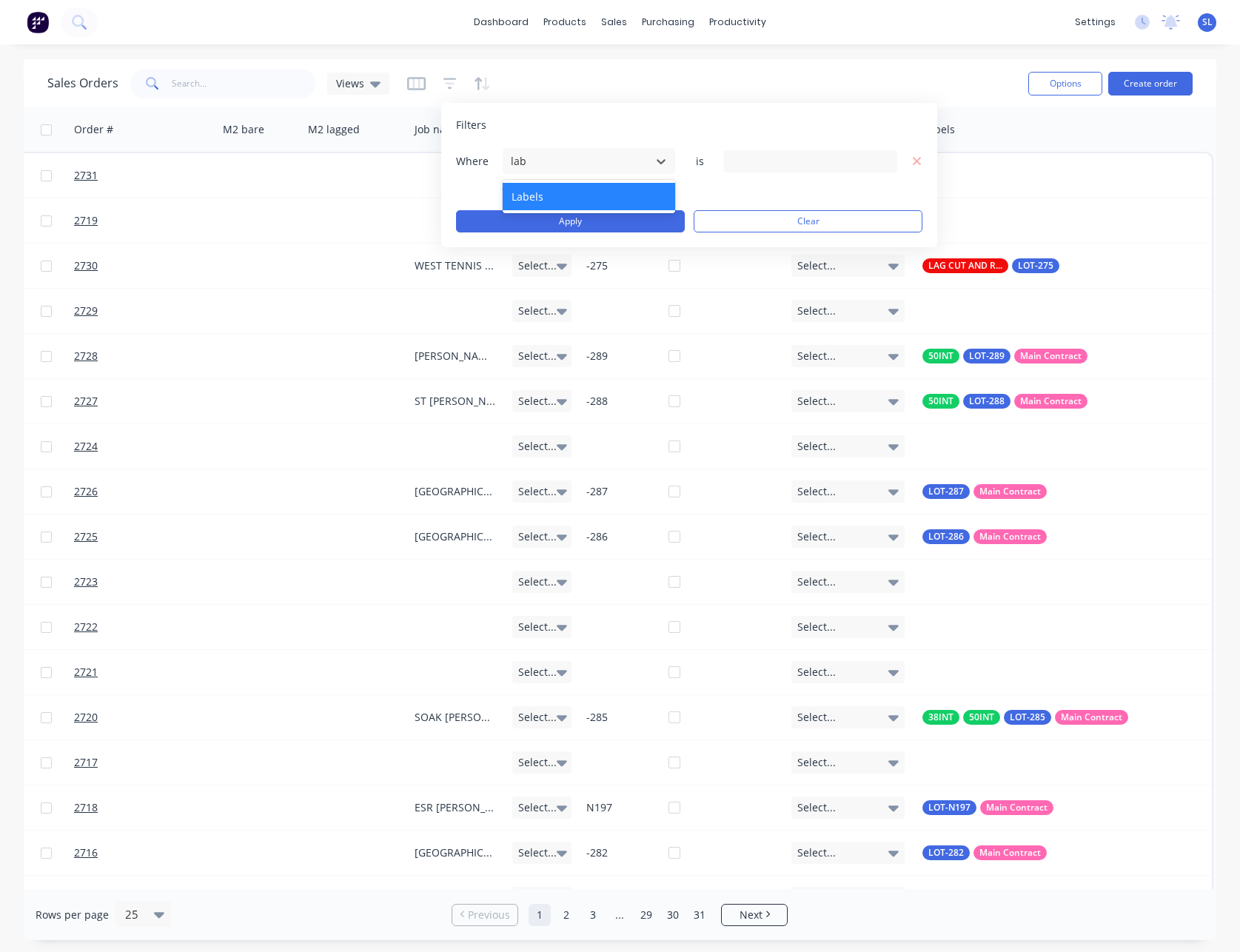
click at [554, 201] on div "Labels" at bounding box center [589, 196] width 173 height 28
click at [758, 163] on div "1416 Labels selected" at bounding box center [798, 161] width 134 height 16
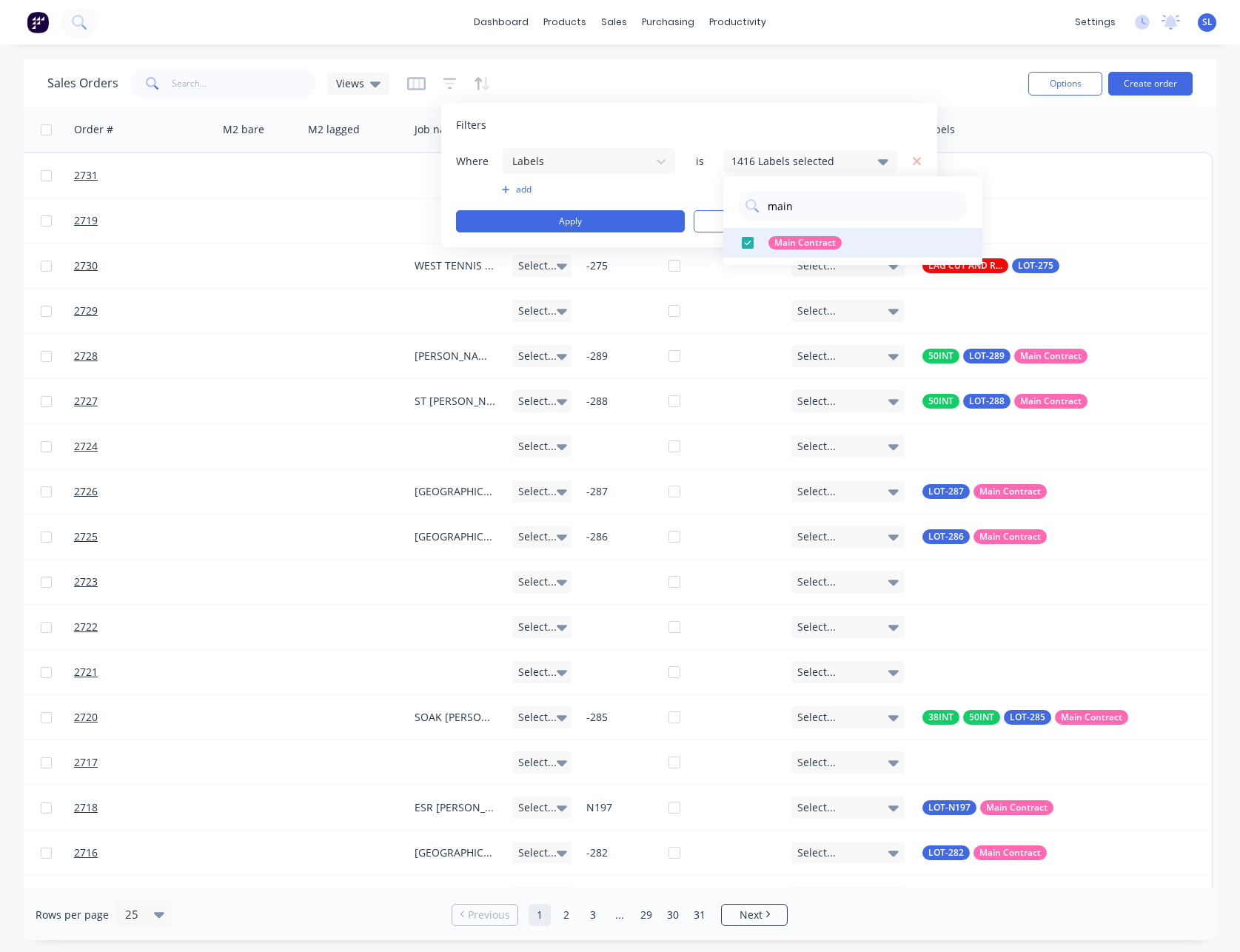
type input "main"
click at [747, 242] on div at bounding box center [747, 243] width 30 height 30
click at [747, 118] on div "Filters" at bounding box center [689, 125] width 467 height 15
click at [613, 220] on button "Apply" at bounding box center [570, 221] width 229 height 22
